Goal: Transaction & Acquisition: Download file/media

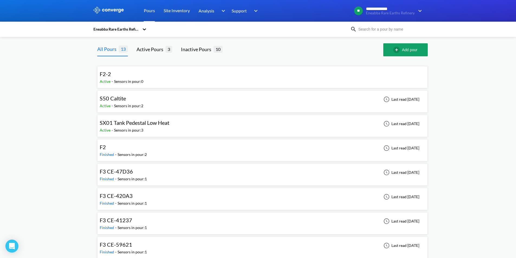
click at [194, 129] on div "SX01 Tank Pedestal Low Heat Active - Sensors in pour: 3 Last read [DATE]" at bounding box center [263, 125] width 326 height 17
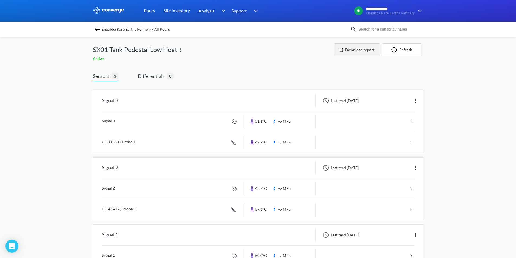
click at [358, 49] on button "Download report" at bounding box center [357, 49] width 46 height 13
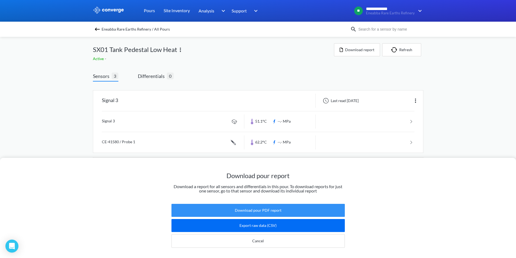
click at [281, 207] on button "Download pour PDF report" at bounding box center [257, 210] width 173 height 13
